Goal: Book appointment/travel/reservation

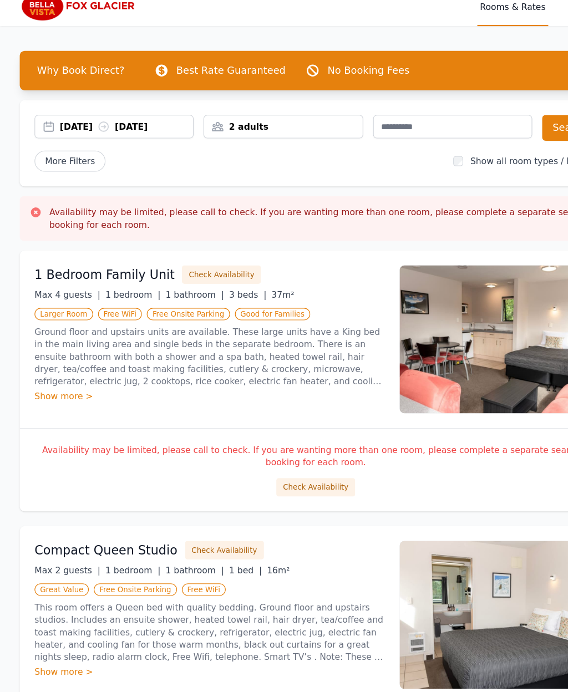
scroll to position [4, 0]
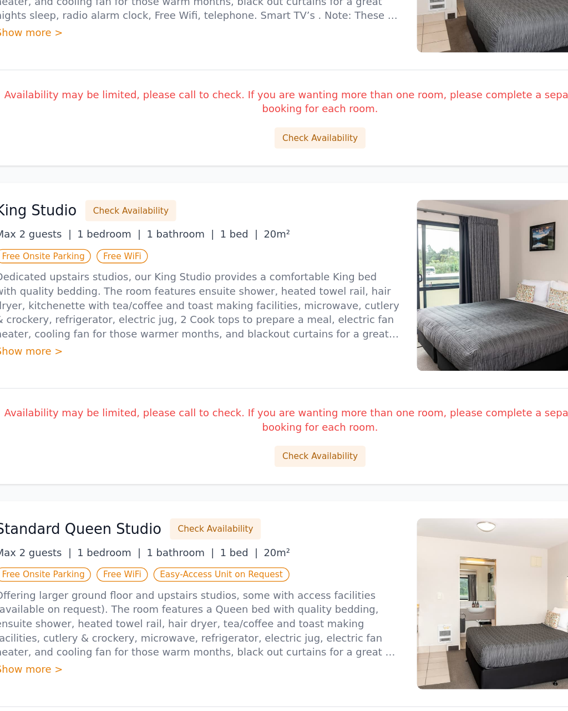
scroll to position [465, 0]
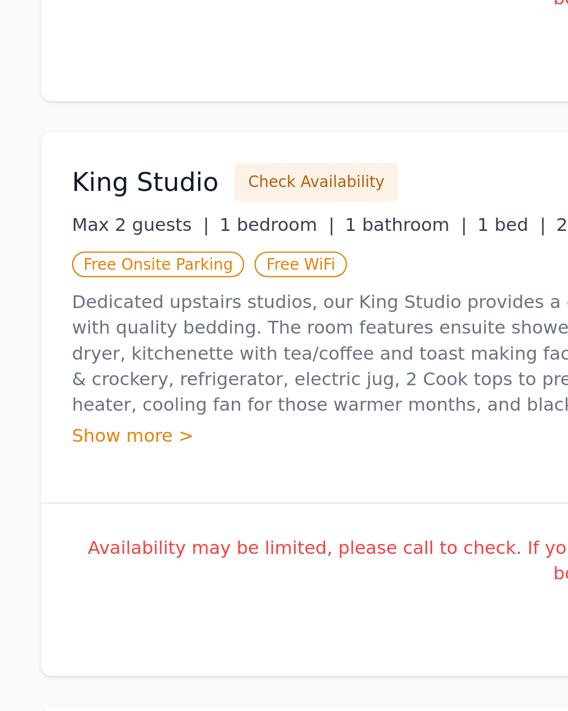
click at [121, 282] on button "Check Availability" at bounding box center [136, 290] width 71 height 17
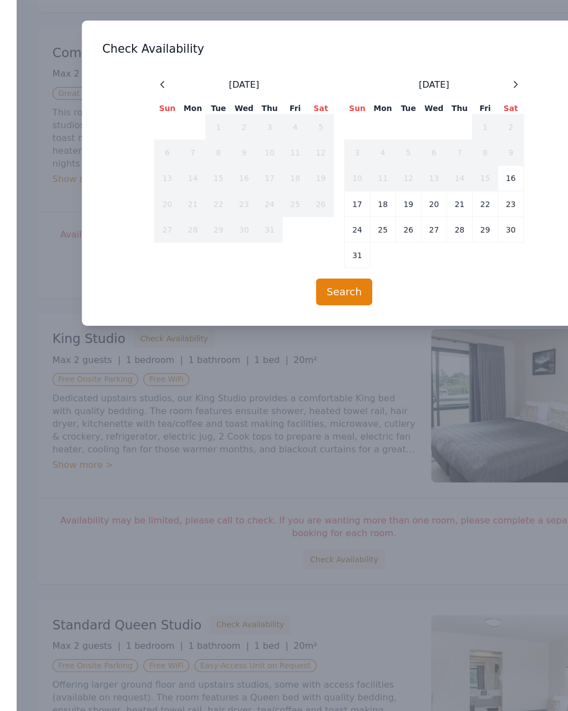
scroll to position [431, 0]
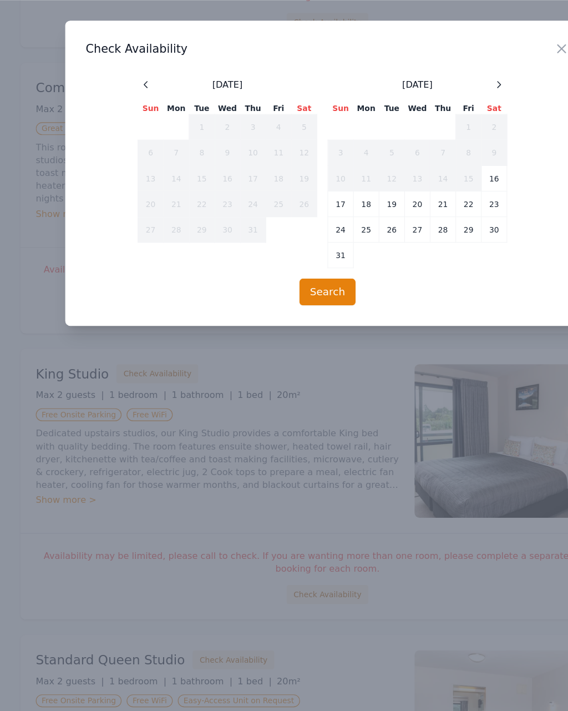
click at [431, 69] on icon at bounding box center [432, 73] width 9 height 9
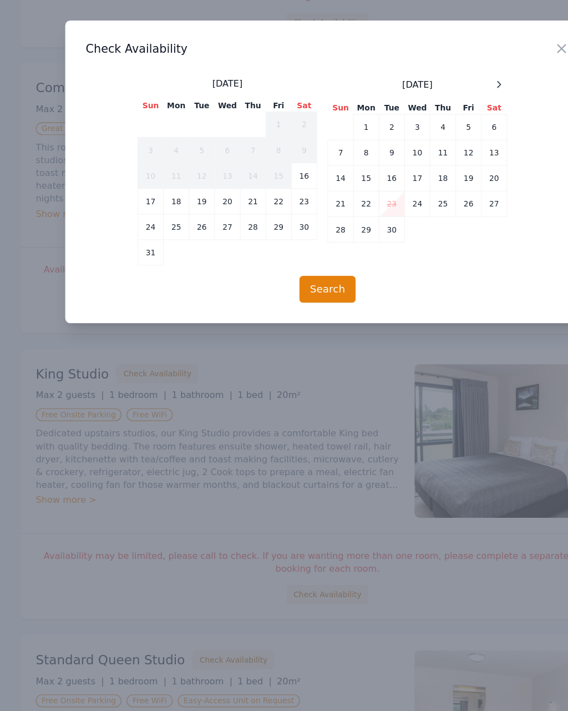
click at [428, 64] on div "Close Check Availability [DATE] Sun Mon Tue Wed Thu Fri Sat 1 2 3 4 5 6 7 8 9 1…" at bounding box center [284, 149] width 455 height 262
click at [430, 73] on icon at bounding box center [432, 73] width 9 height 9
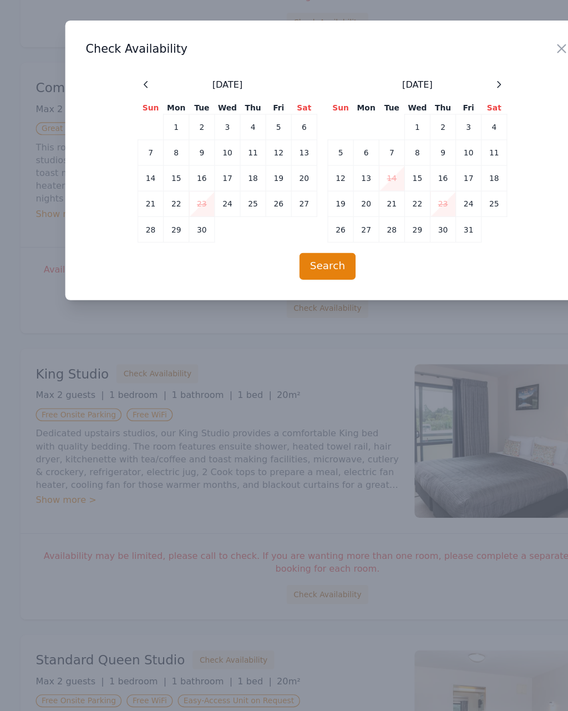
click at [431, 73] on icon at bounding box center [432, 73] width 9 height 9
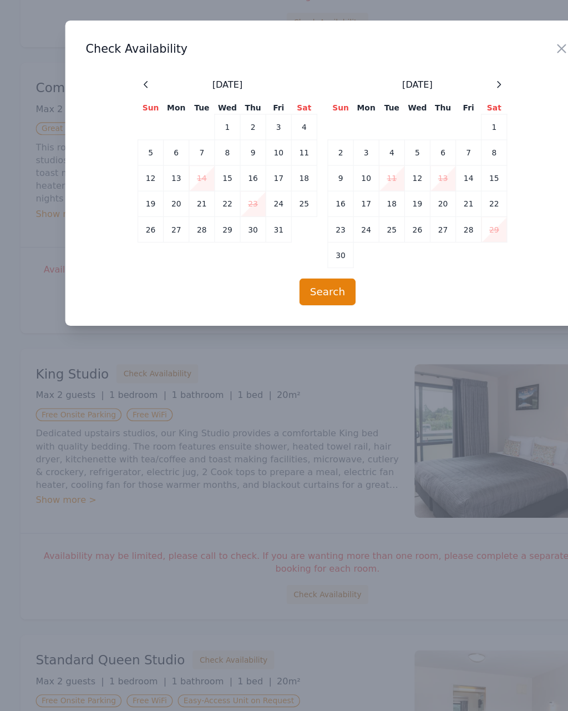
click at [428, 67] on span at bounding box center [432, 73] width 13 height 13
click at [428, 69] on icon at bounding box center [432, 73] width 9 height 9
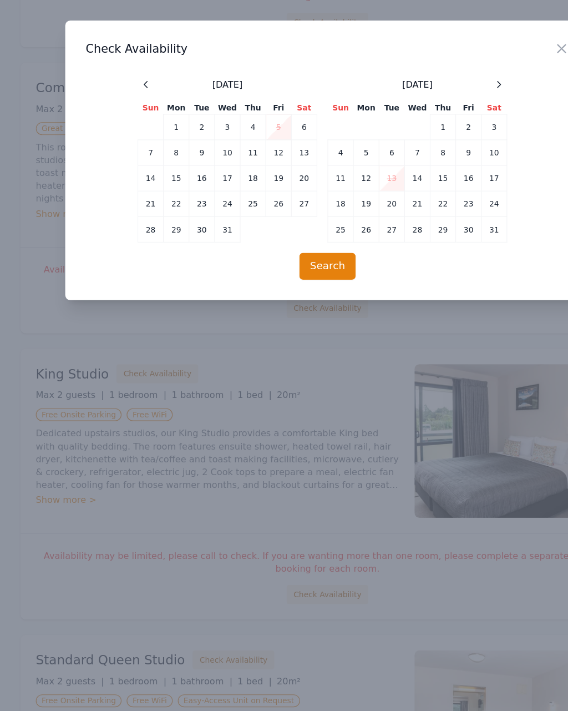
click at [427, 72] on div at bounding box center [432, 73] width 13 height 13
click at [429, 67] on div at bounding box center [432, 73] width 13 height 13
click at [342, 207] on td "31" at bounding box center [340, 199] width 22 height 22
click at [430, 76] on icon at bounding box center [432, 73] width 9 height 9
click at [140, 388] on div at bounding box center [284, 355] width 568 height 711
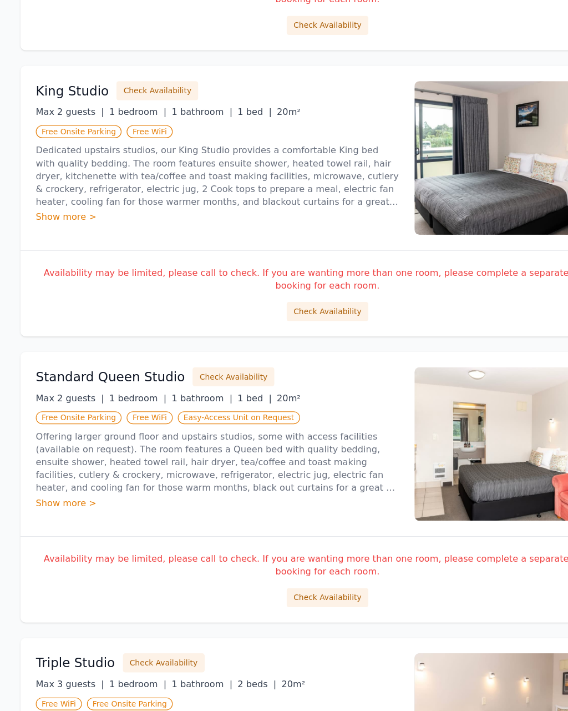
scroll to position [618, 0]
